Goal: Transaction & Acquisition: Purchase product/service

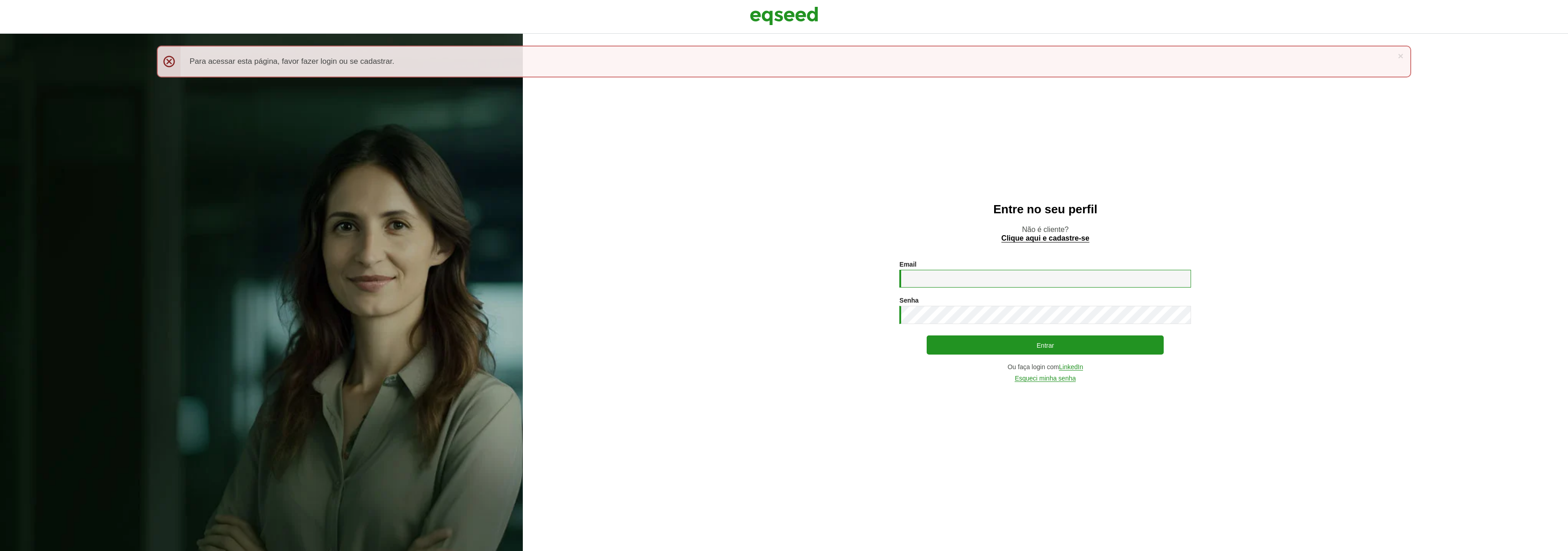
click at [1122, 283] on input "Email *" at bounding box center [1045, 279] width 292 height 18
click at [1139, 273] on input "Email *" at bounding box center [1045, 279] width 292 height 18
click at [0, 551] on com-1password-button at bounding box center [0, 551] width 0 height 0
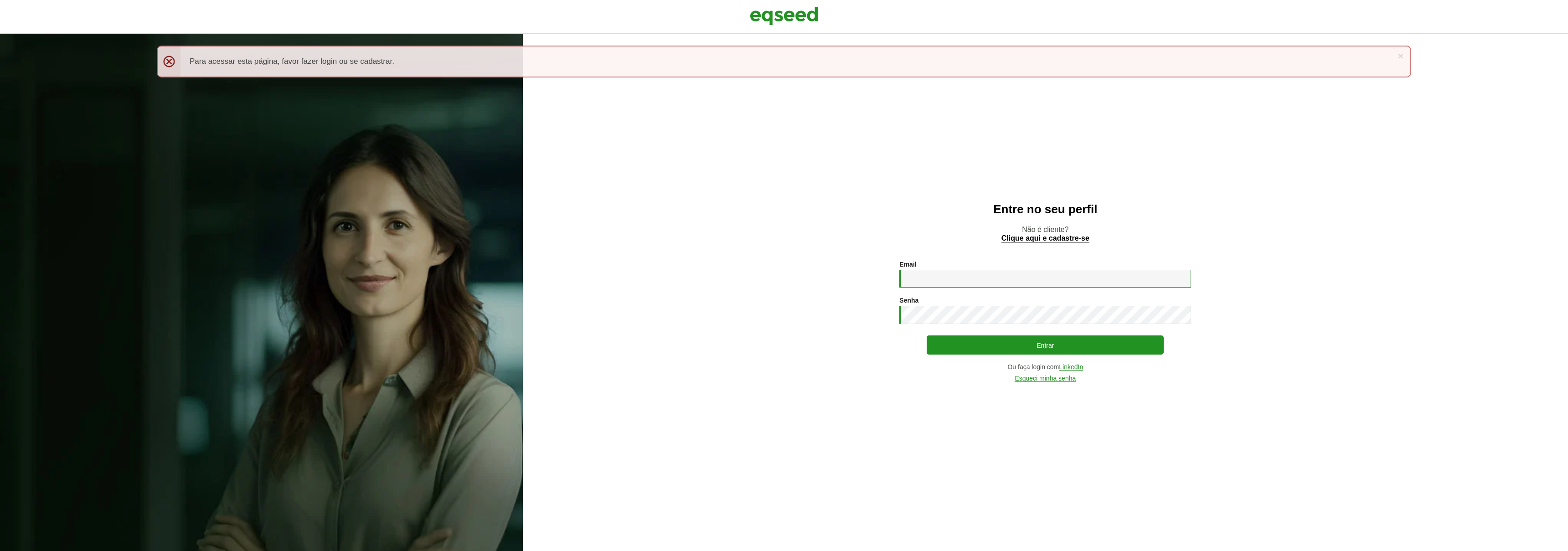
click at [944, 276] on input "Email *" at bounding box center [1045, 279] width 292 height 18
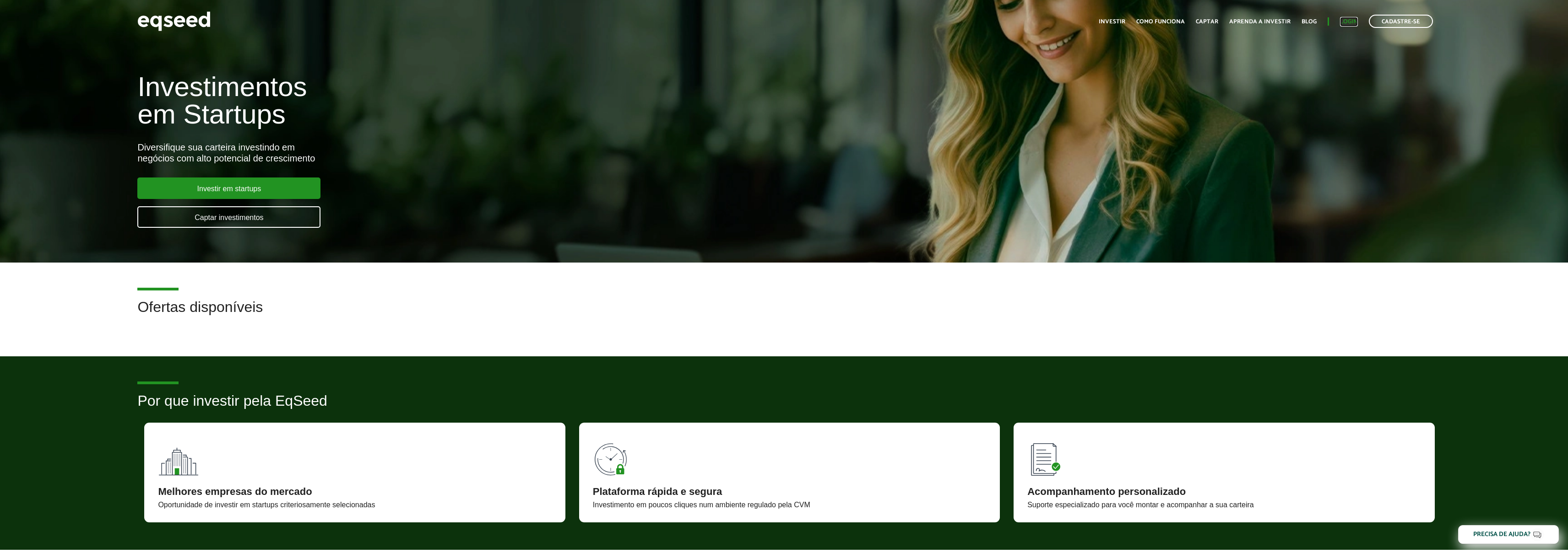
click at [1346, 22] on link "Login" at bounding box center [1349, 22] width 18 height 6
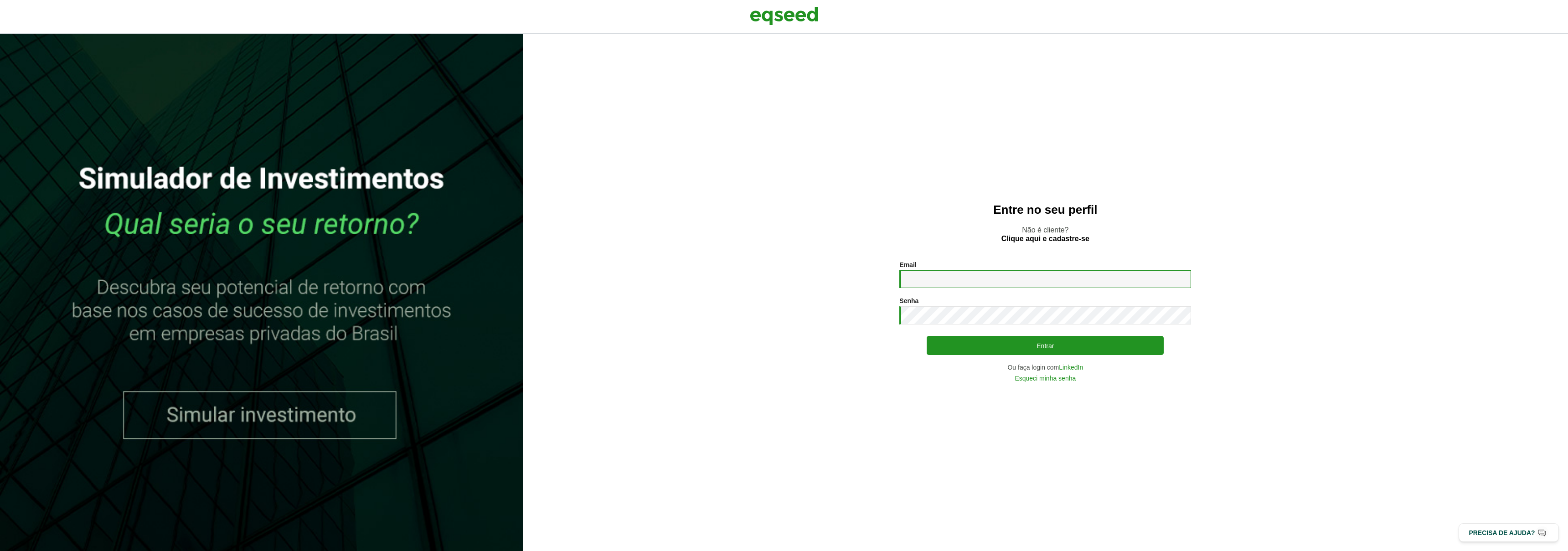
click at [963, 280] on input "Email *" at bounding box center [1045, 279] width 292 height 18
click at [0, 551] on com-1password-button at bounding box center [0, 551] width 0 height 0
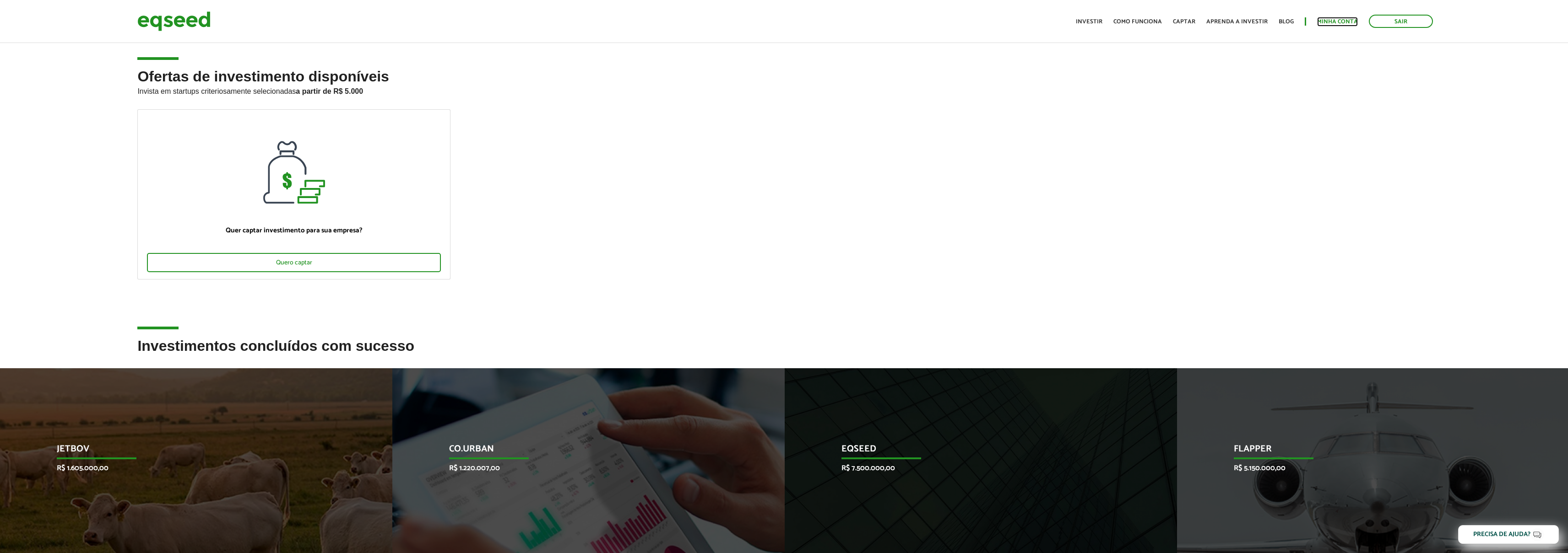
click at [1335, 22] on link "Minha conta" at bounding box center [1337, 22] width 41 height 6
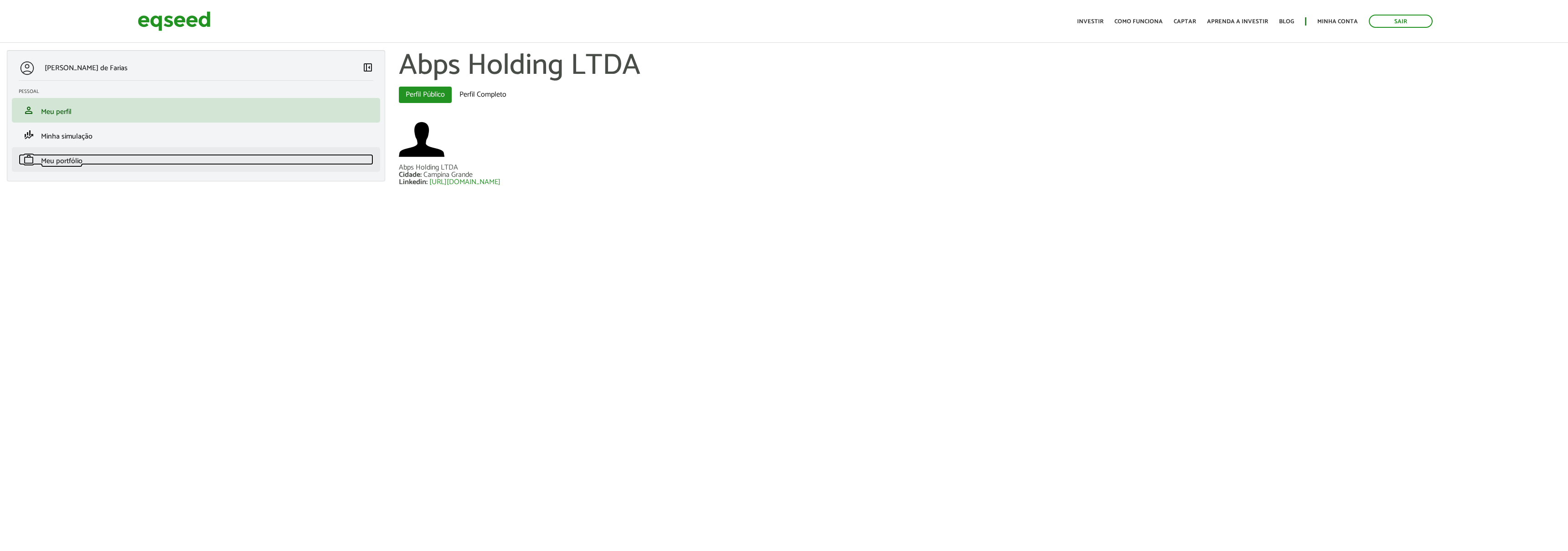
click at [66, 159] on span "Meu portfólio" at bounding box center [62, 161] width 42 height 12
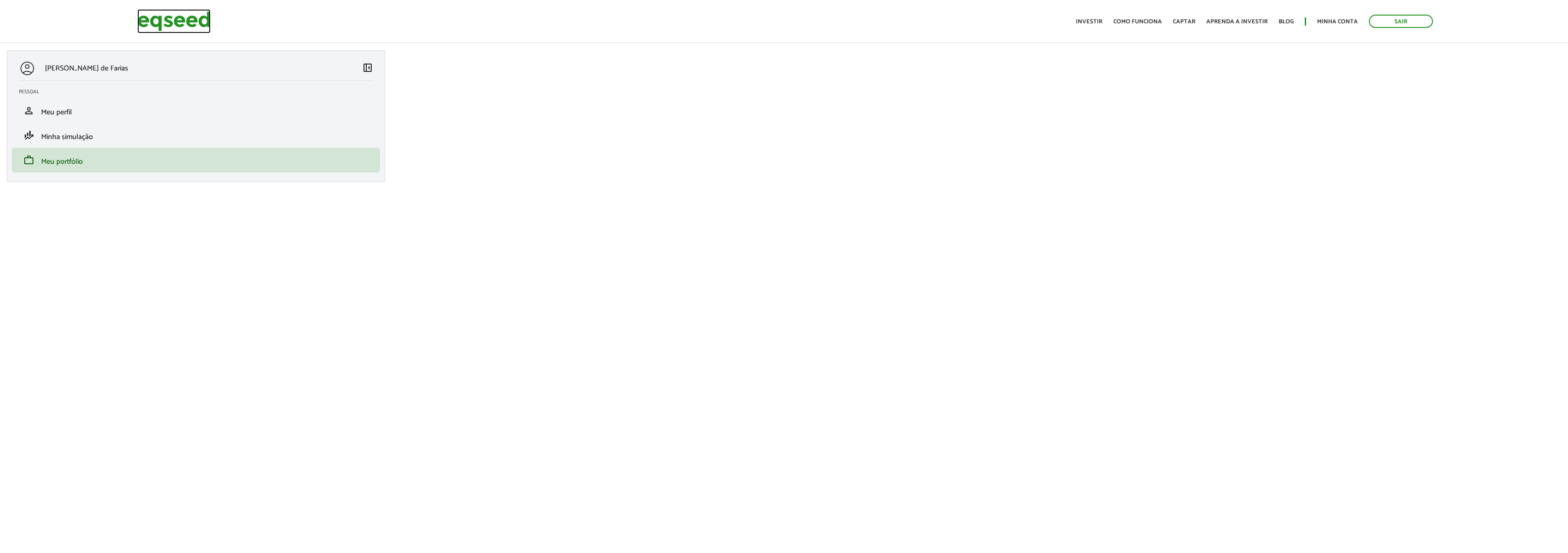
click at [163, 17] on img at bounding box center [173, 21] width 73 height 24
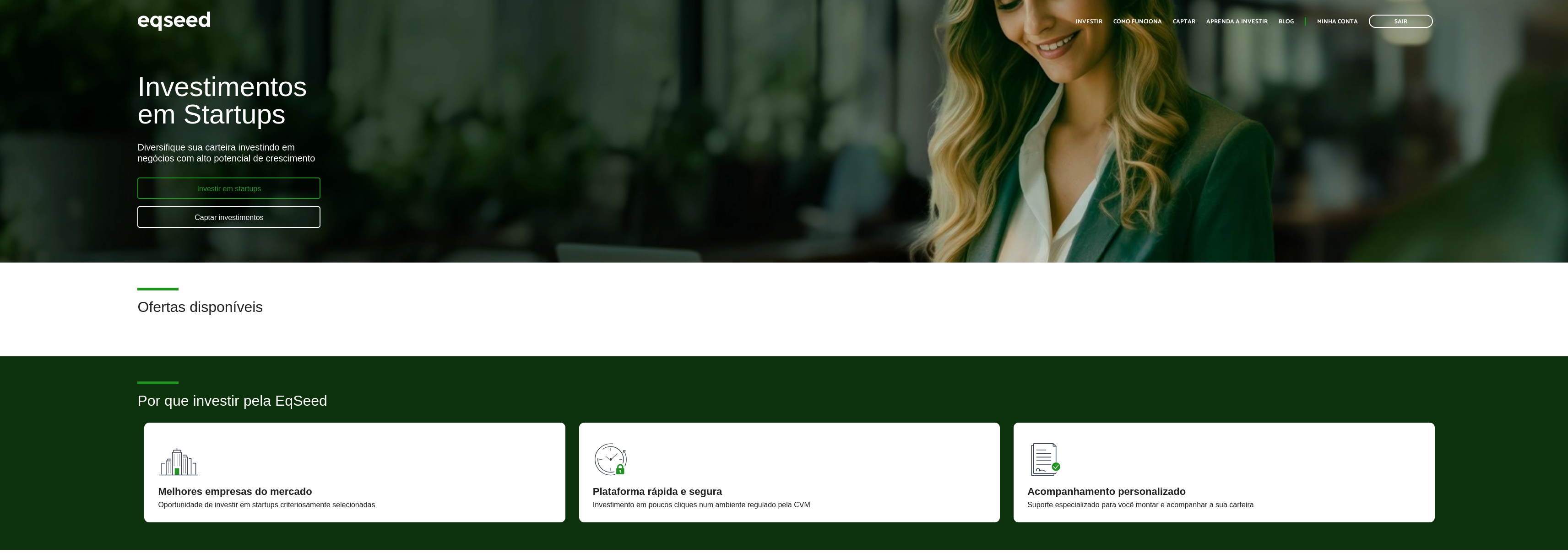
click at [233, 183] on link "Investir em startups" at bounding box center [229, 189] width 183 height 22
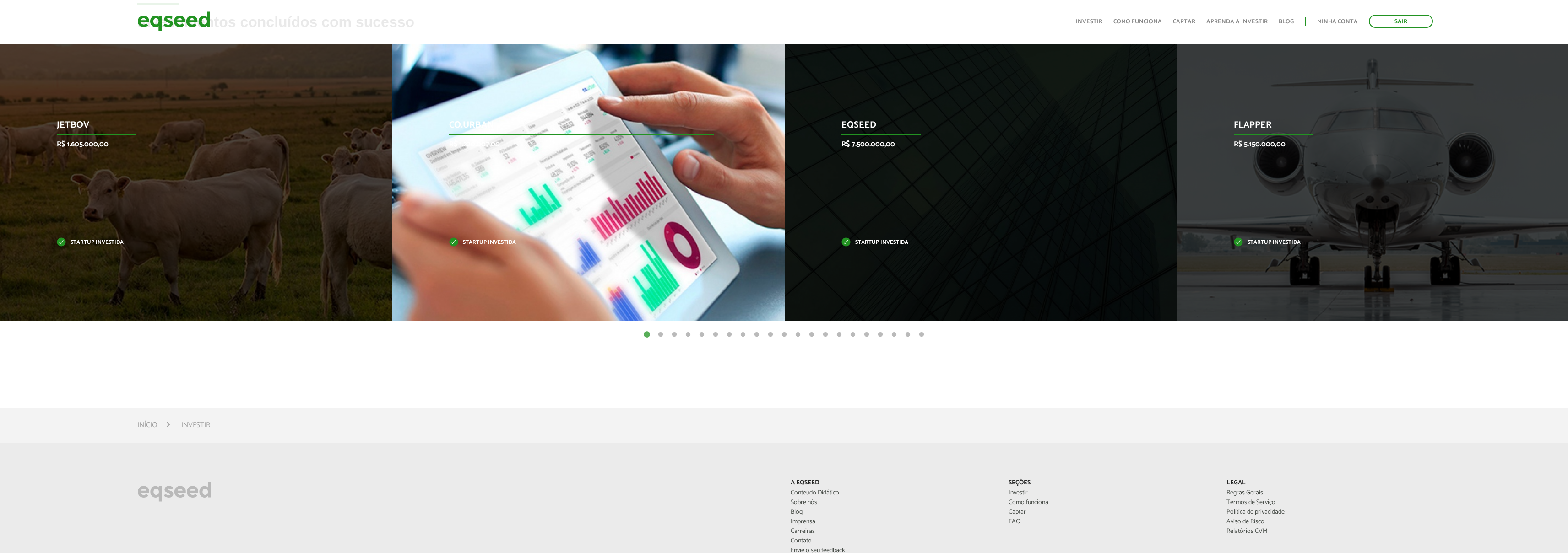
scroll to position [325, 0]
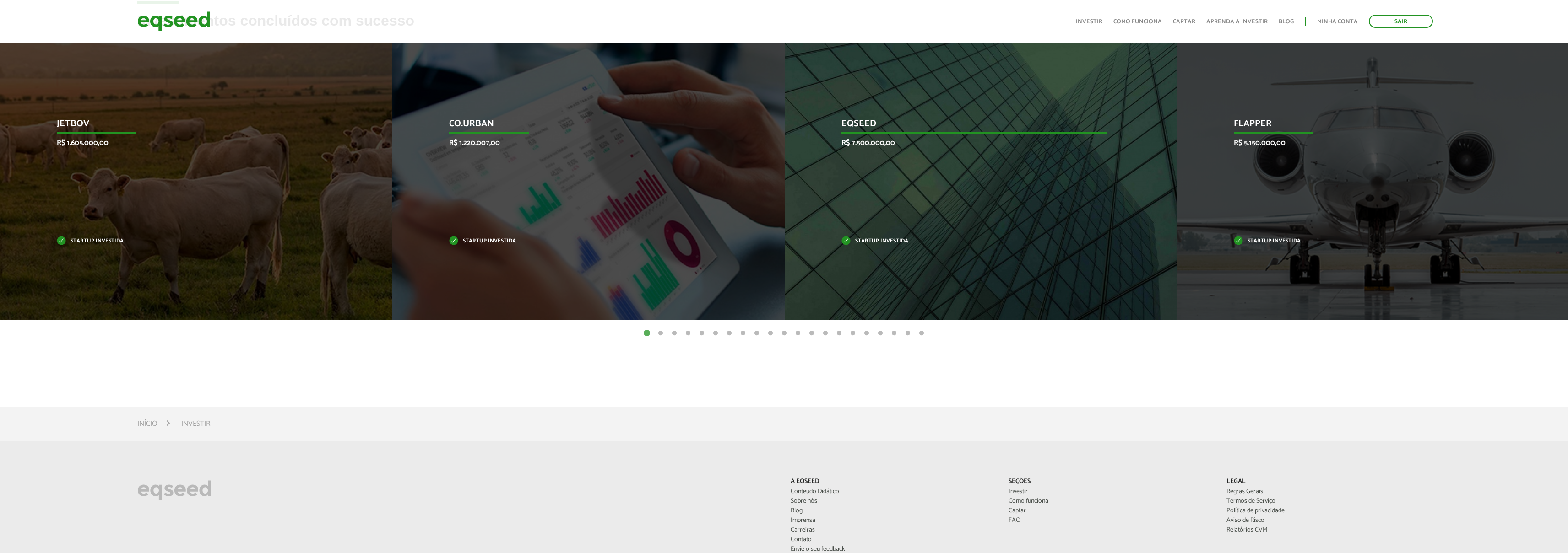
click at [866, 171] on div "EqSeed R$ 7.500.000,00 Startup investida" at bounding box center [974, 182] width 379 height 277
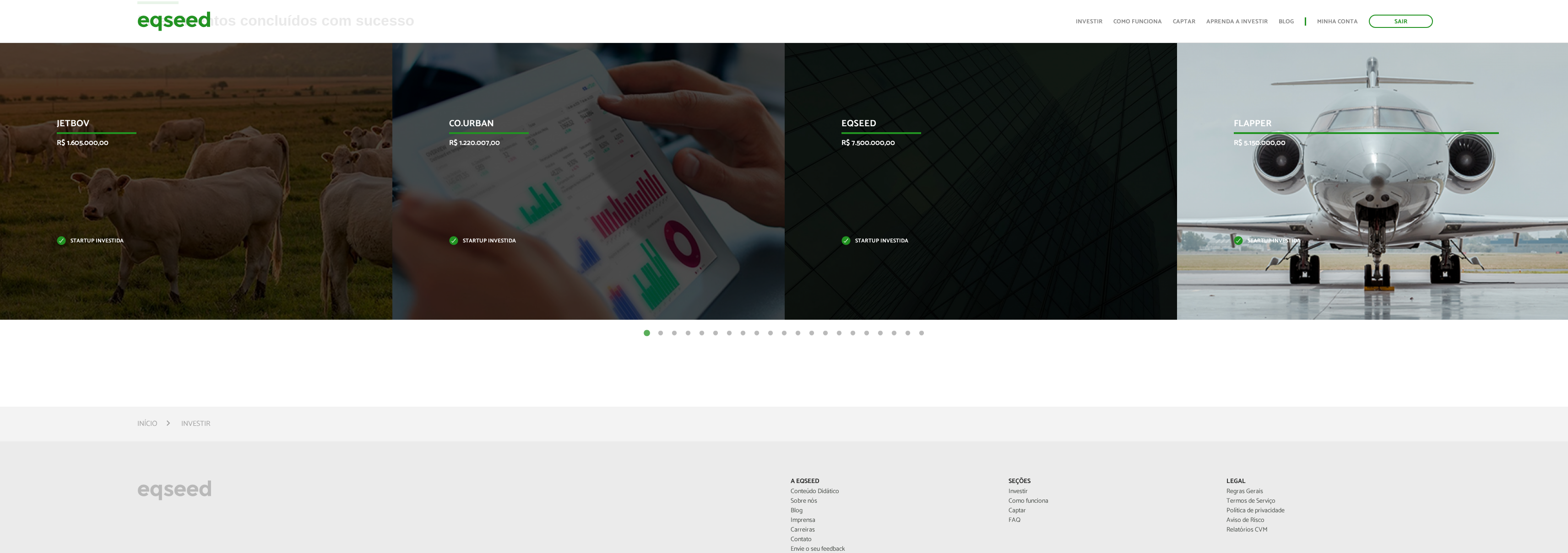
click at [1263, 147] on p "R$ 5.150.000,00" at bounding box center [1366, 143] width 265 height 9
click at [1259, 126] on p "Flapper" at bounding box center [1366, 126] width 265 height 16
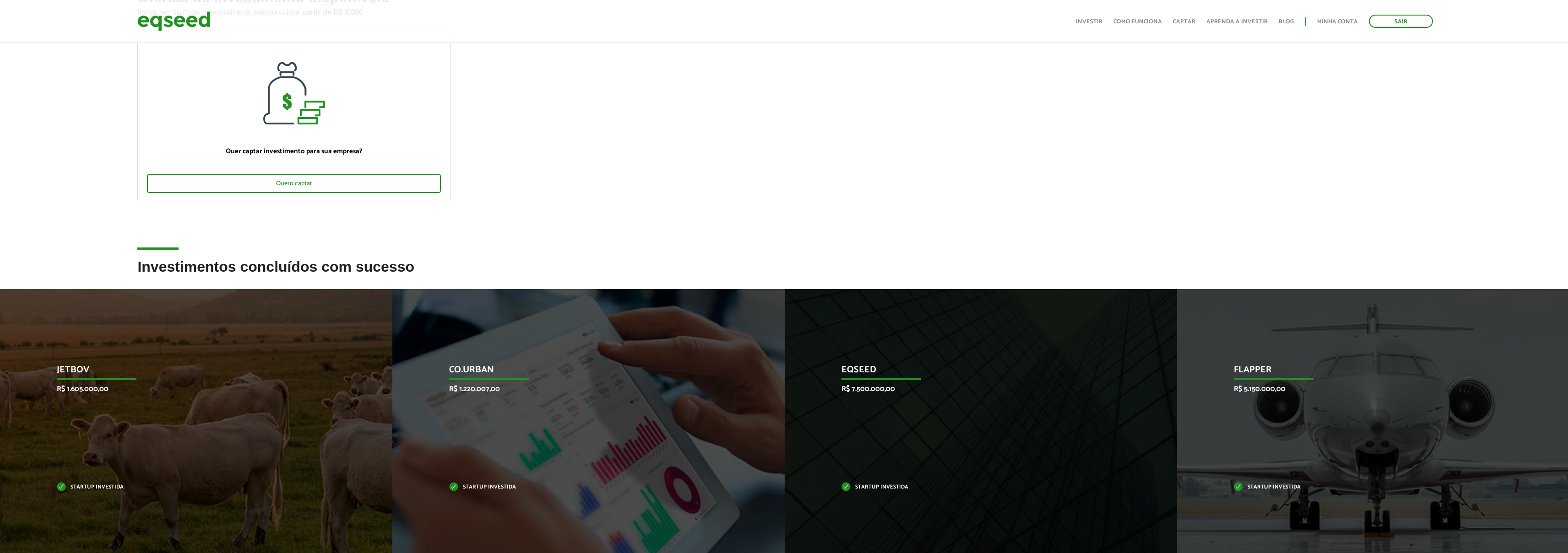
scroll to position [77, 0]
